Goal: Find specific page/section: Find specific page/section

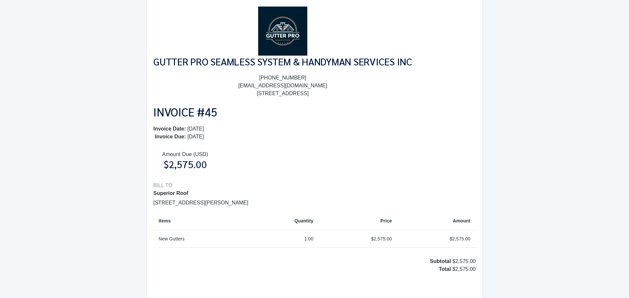
drag, startPoint x: 538, startPoint y: 55, endPoint x: 571, endPoint y: 131, distance: 83.3
click at [571, 131] on div "GUTTER PRO SEAMLESS SYSTEM & HANDYMAN SERVICES INC [PHONE_NUMBER] [EMAIL_ADDRES…" at bounding box center [314, 149] width 629 height 298
